Goal: Task Accomplishment & Management: Use online tool/utility

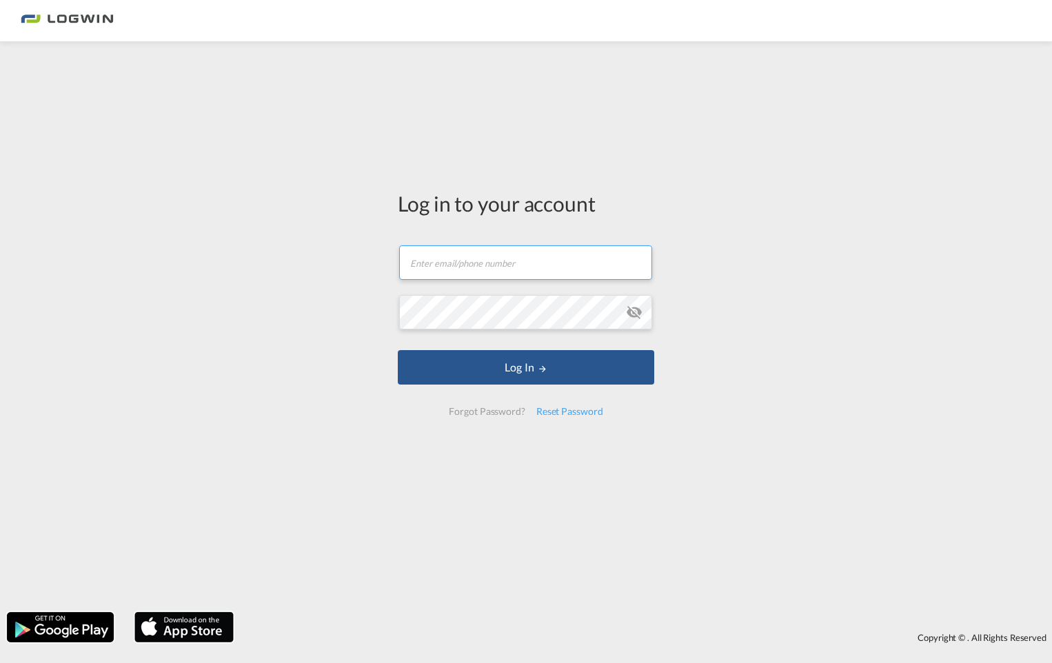
click at [505, 269] on input "text" at bounding box center [525, 263] width 253 height 34
type input "[EMAIL_ADDRESS][PERSON_NAME][DOMAIN_NAME]"
click at [398, 350] on button "Log In" at bounding box center [526, 367] width 257 height 34
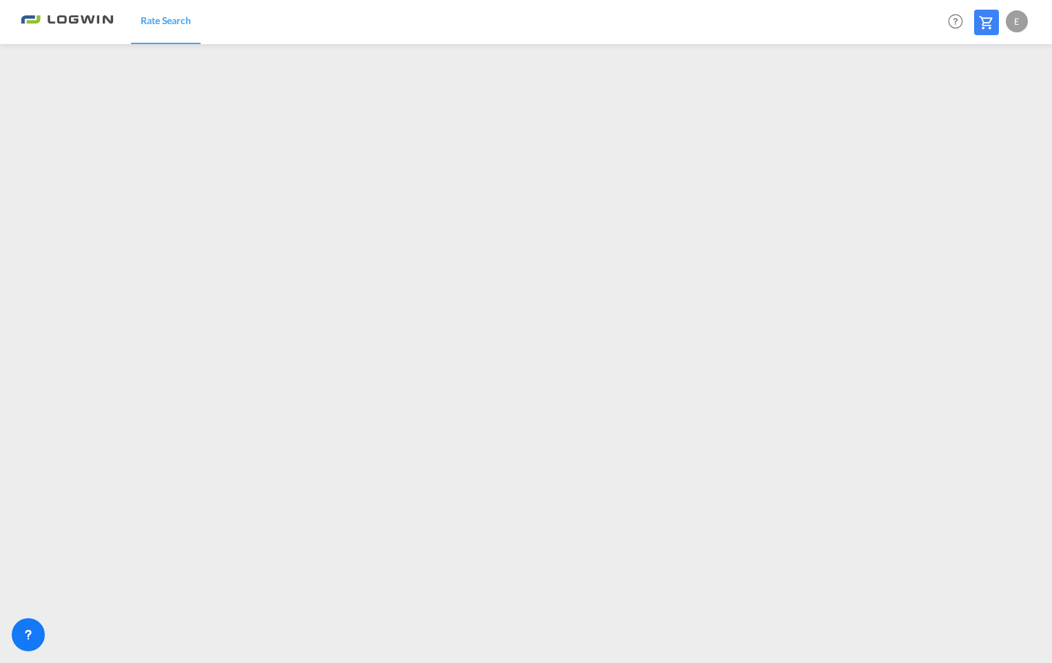
click at [1014, 20] on div "E" at bounding box center [1017, 21] width 22 height 22
click at [984, 105] on button "Logout" at bounding box center [1002, 106] width 90 height 28
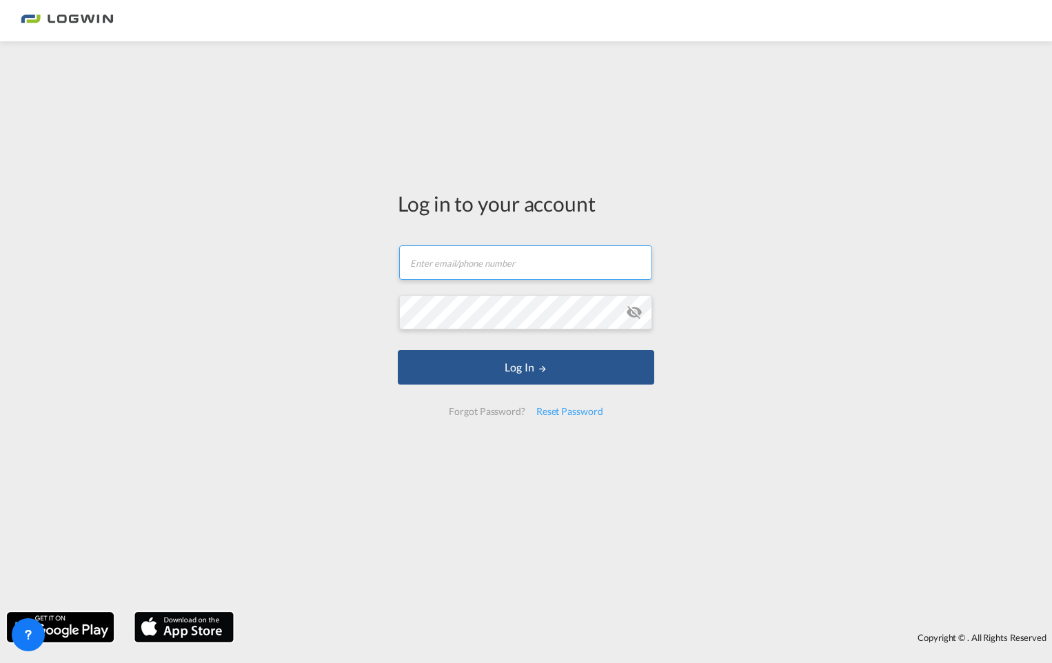
click at [447, 266] on input "text" at bounding box center [525, 263] width 253 height 34
type input "[EMAIL_ADDRESS][PERSON_NAME][DOMAIN_NAME]"
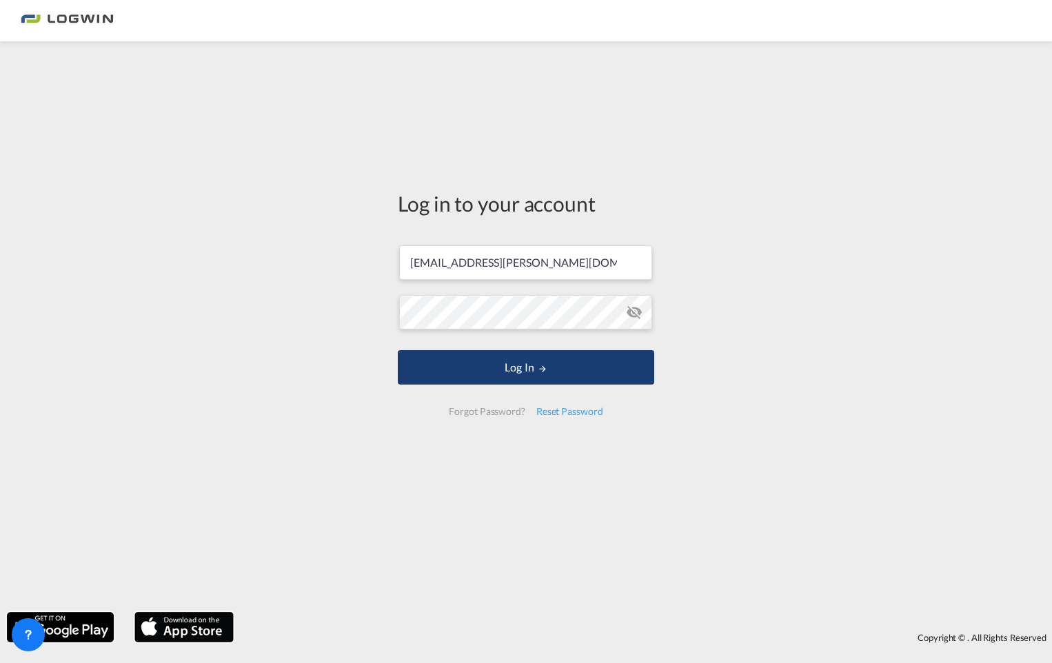
click at [528, 369] on button "Log In" at bounding box center [526, 367] width 257 height 34
